Goal: Task Accomplishment & Management: Manage account settings

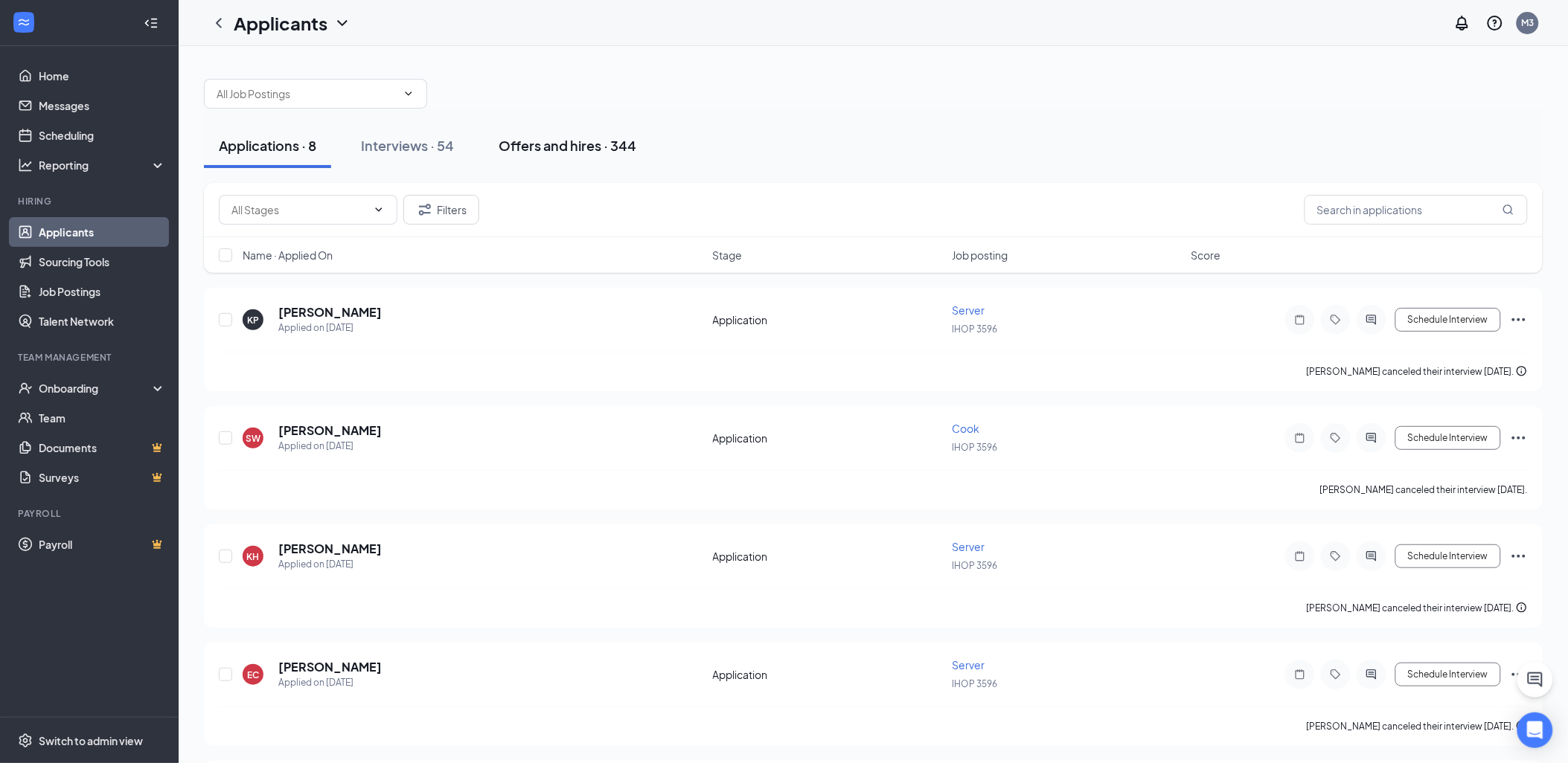
click at [592, 137] on div "Offers and hires · 344" at bounding box center [567, 145] width 138 height 19
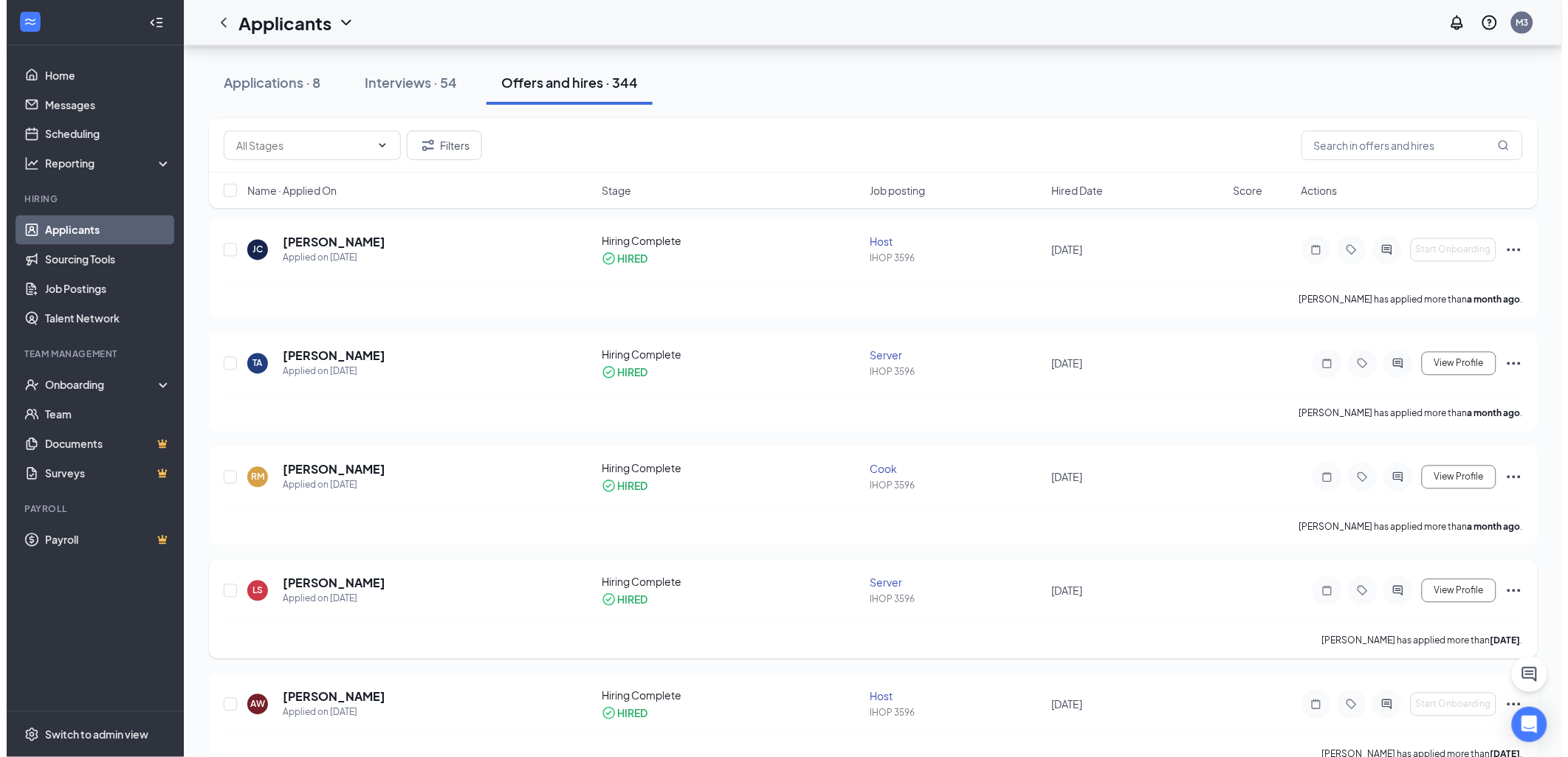
scroll to position [875, 0]
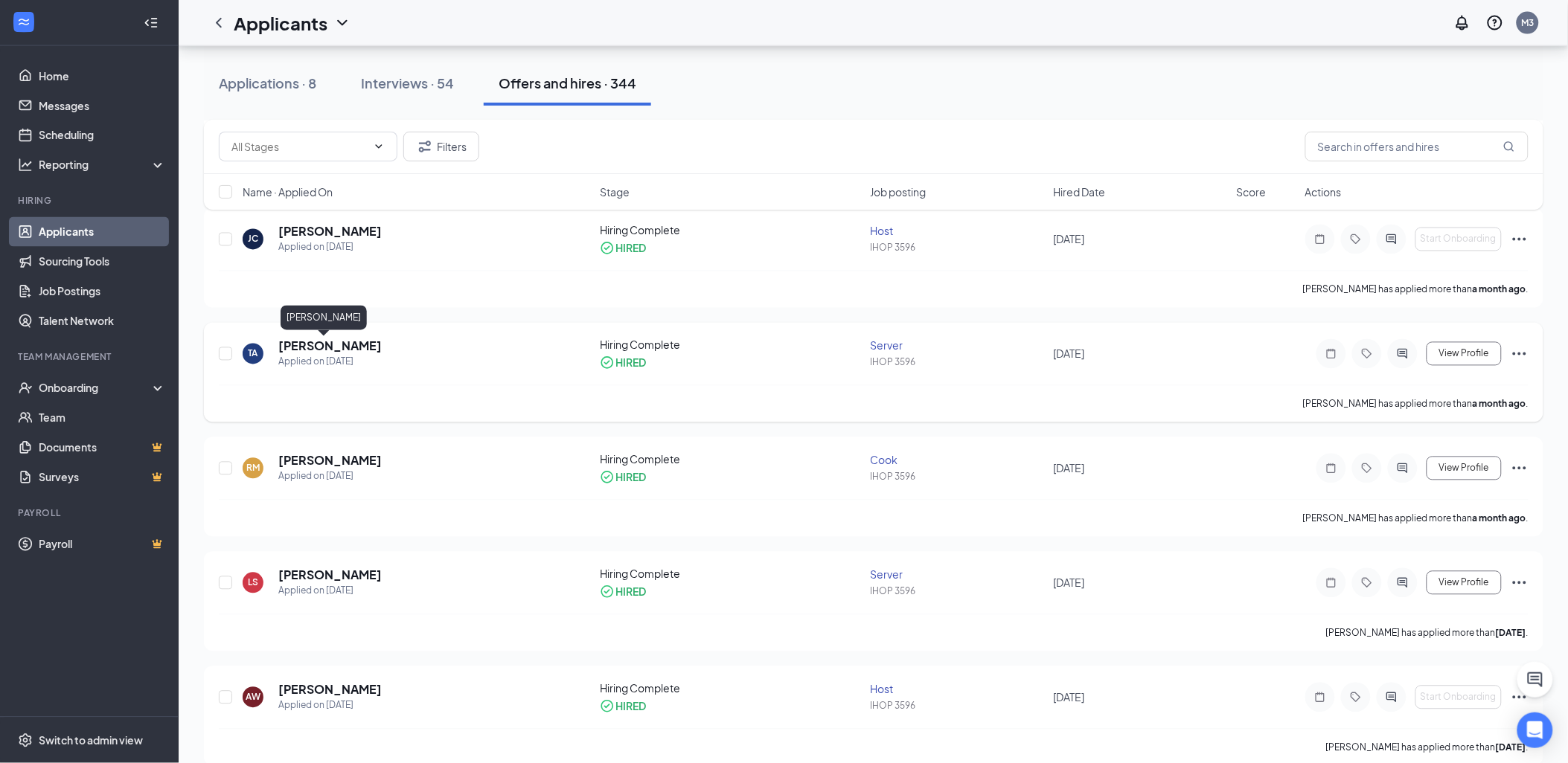
click at [322, 344] on h5 "[PERSON_NAME]" at bounding box center [330, 346] width 103 height 16
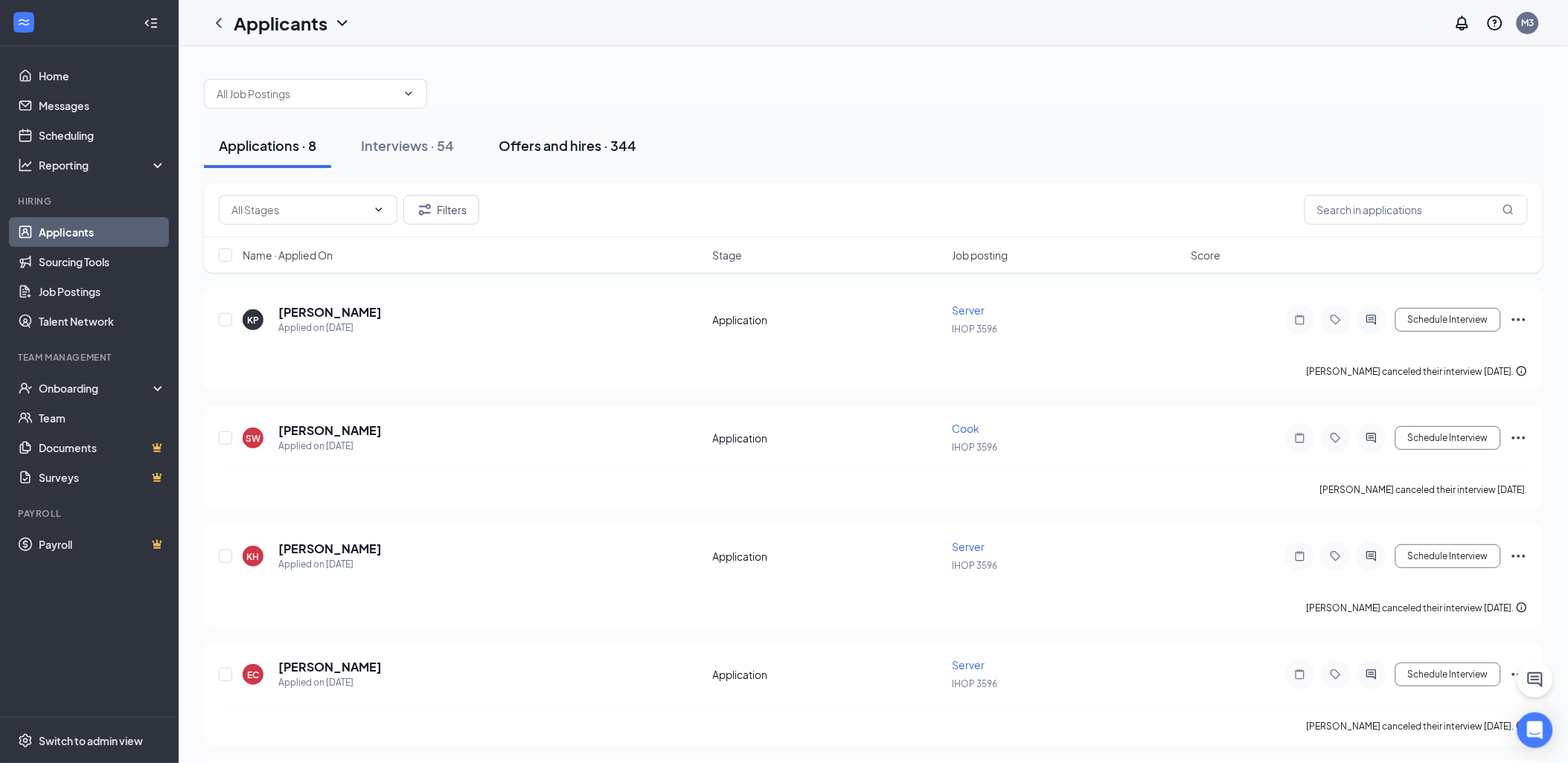
click at [597, 145] on div "Offers and hires · 344" at bounding box center [567, 145] width 138 height 19
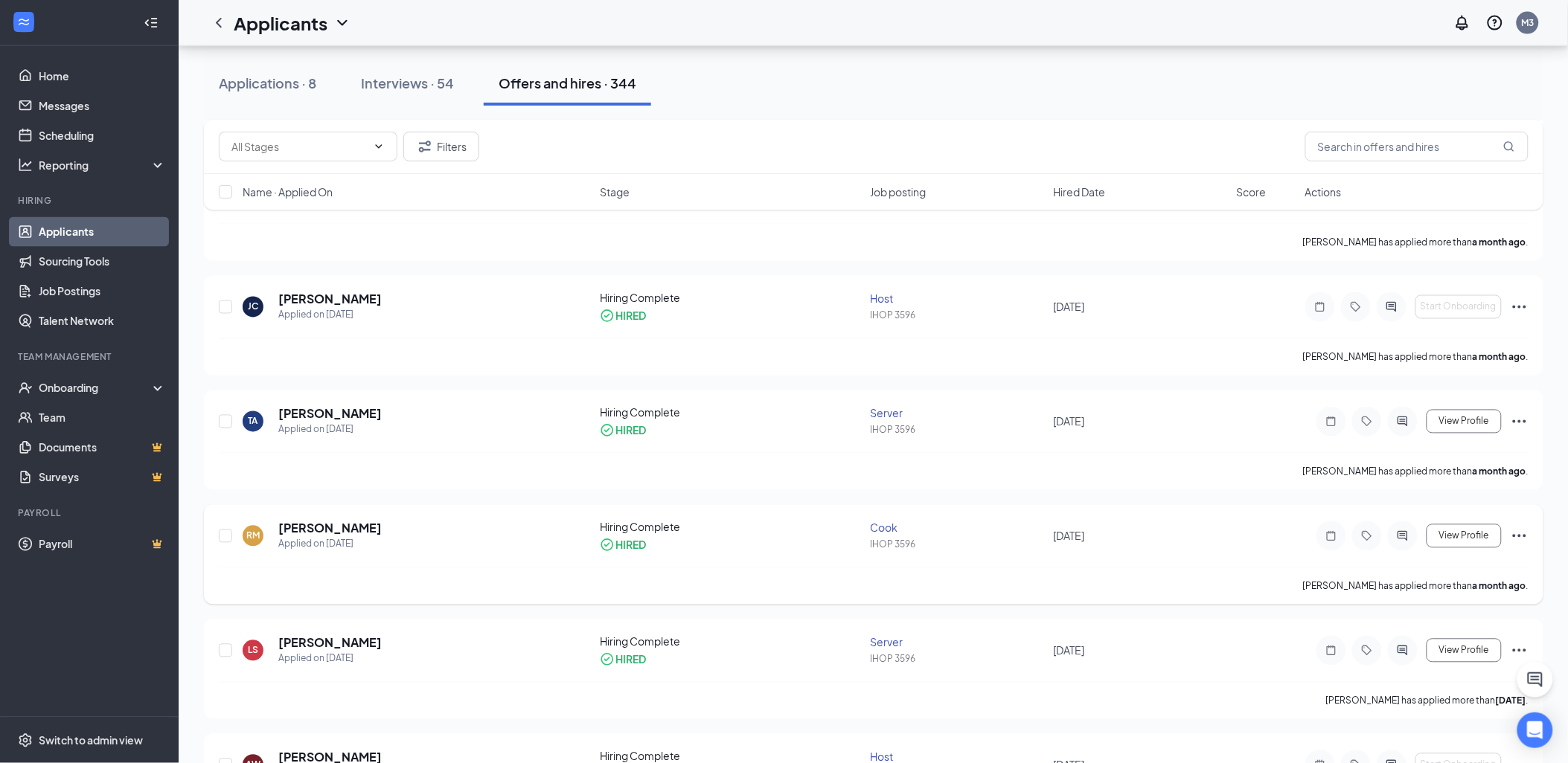
scroll to position [882, 0]
